Goal: Understand process/instructions: Learn how to perform a task or action

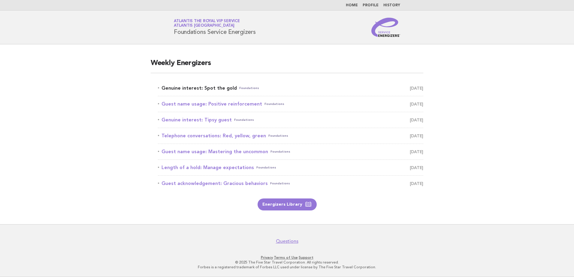
click at [169, 87] on link "Genuine interest: Spot the gold Foundations [DATE]" at bounding box center [290, 88] width 265 height 8
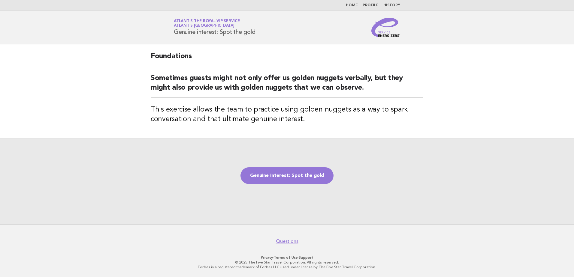
drag, startPoint x: 174, startPoint y: 32, endPoint x: 269, endPoint y: 33, distance: 94.5
click at [269, 33] on div "Service Energizers Atlantis the Royal VIP Service Atlantis Dubai Genuine intere…" at bounding box center [286, 27] width 243 height 19
copy h1 "Genuine interest: Spot the gold"
drag, startPoint x: 139, startPoint y: 109, endPoint x: 143, endPoint y: 109, distance: 4.2
click at [139, 109] on main "Foundations Sometimes guests might not only offer us golden nuggets verbally, b…" at bounding box center [287, 134] width 574 height 180
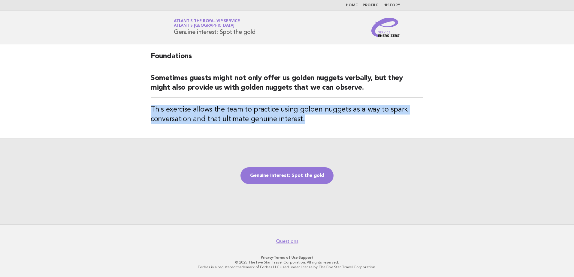
drag, startPoint x: 151, startPoint y: 109, endPoint x: 319, endPoint y: 121, distance: 168.2
click at [319, 121] on h3 "This exercise allows the team to practice using golden nuggets as a way to spar…" at bounding box center [287, 114] width 272 height 19
copy h3 "This exercise allows the team to practice using golden nuggets as a way to spar…"
click at [155, 151] on div "Genuine interest: Spot the gold" at bounding box center [287, 182] width 574 height 86
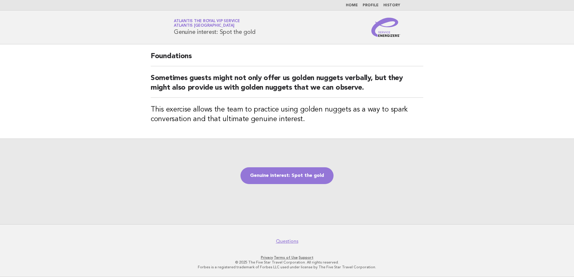
click at [159, 180] on div "Genuine interest: Spot the gold" at bounding box center [287, 182] width 574 height 86
click at [295, 179] on link "Genuine interest: Spot the gold" at bounding box center [286, 175] width 93 height 17
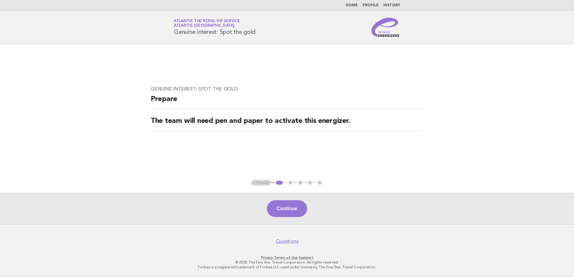
click at [118, 134] on main "Genuine interest: Spot the gold Prepare The team will need pen and paper to act…" at bounding box center [287, 134] width 574 height 180
drag, startPoint x: 106, startPoint y: 143, endPoint x: 101, endPoint y: 140, distance: 6.3
click at [106, 143] on main "Genuine interest: Spot the gold Prepare The team will need pen and paper to act…" at bounding box center [287, 134] width 574 height 180
click at [301, 205] on button "Continue" at bounding box center [287, 208] width 40 height 17
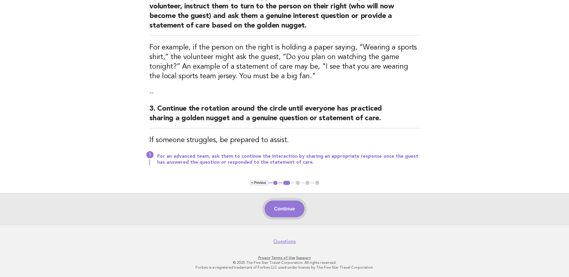
click at [280, 207] on button "Continue" at bounding box center [285, 209] width 40 height 17
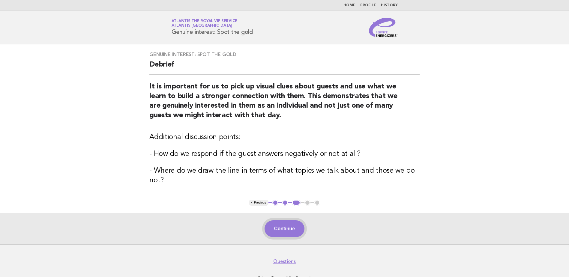
click at [292, 228] on button "Continue" at bounding box center [285, 229] width 40 height 17
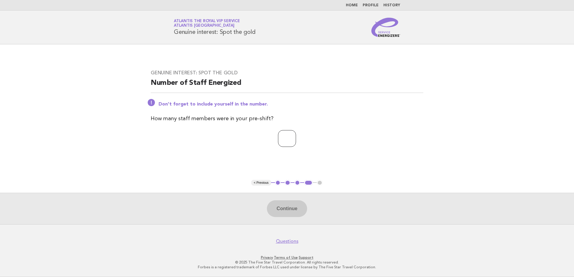
click at [278, 141] on input "number" at bounding box center [287, 138] width 18 height 17
type input "*"
click at [278, 210] on button "Continue" at bounding box center [287, 208] width 40 height 17
